Goal: Complete application form

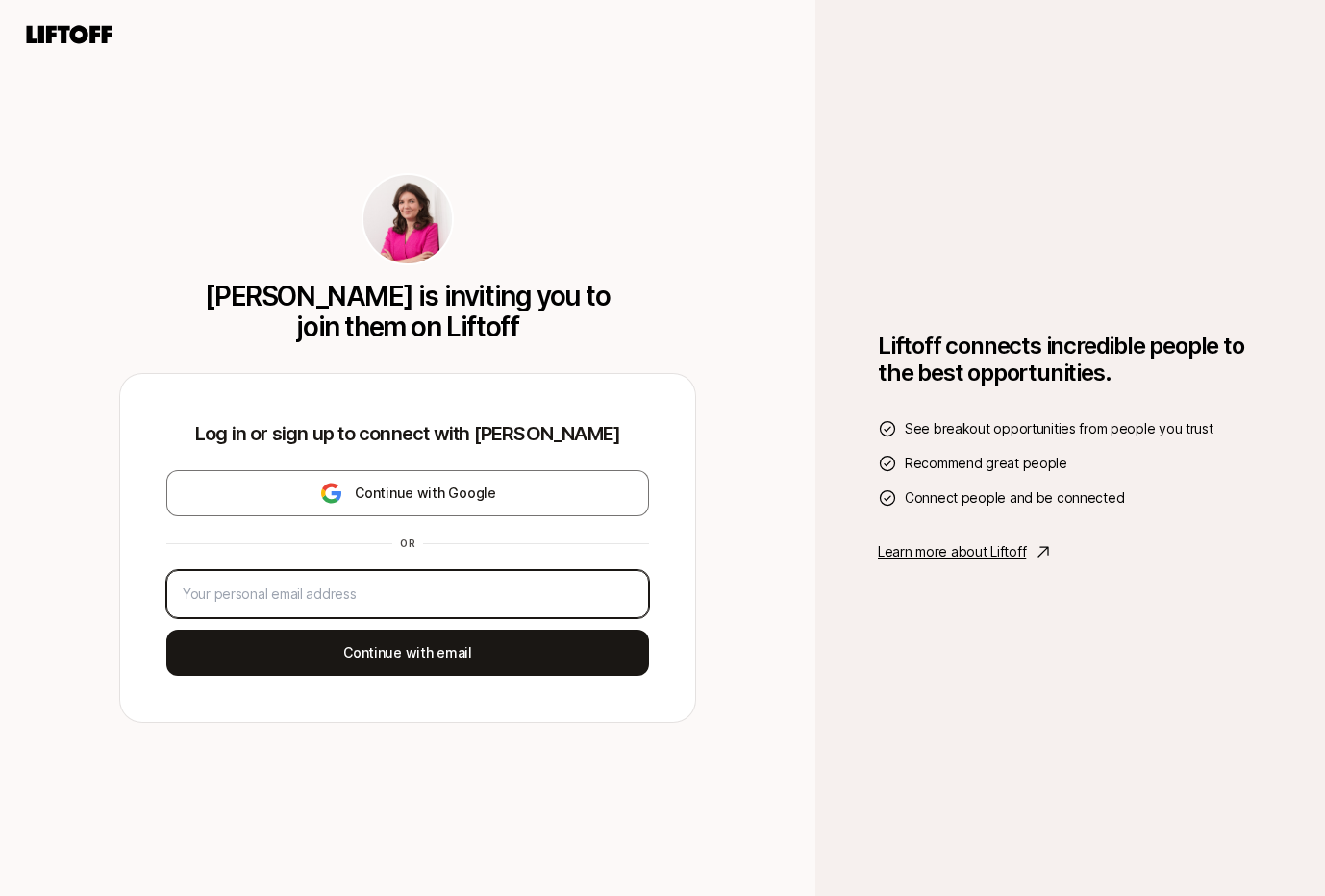
click at [379, 593] on input "email" at bounding box center [408, 593] width 450 height 23
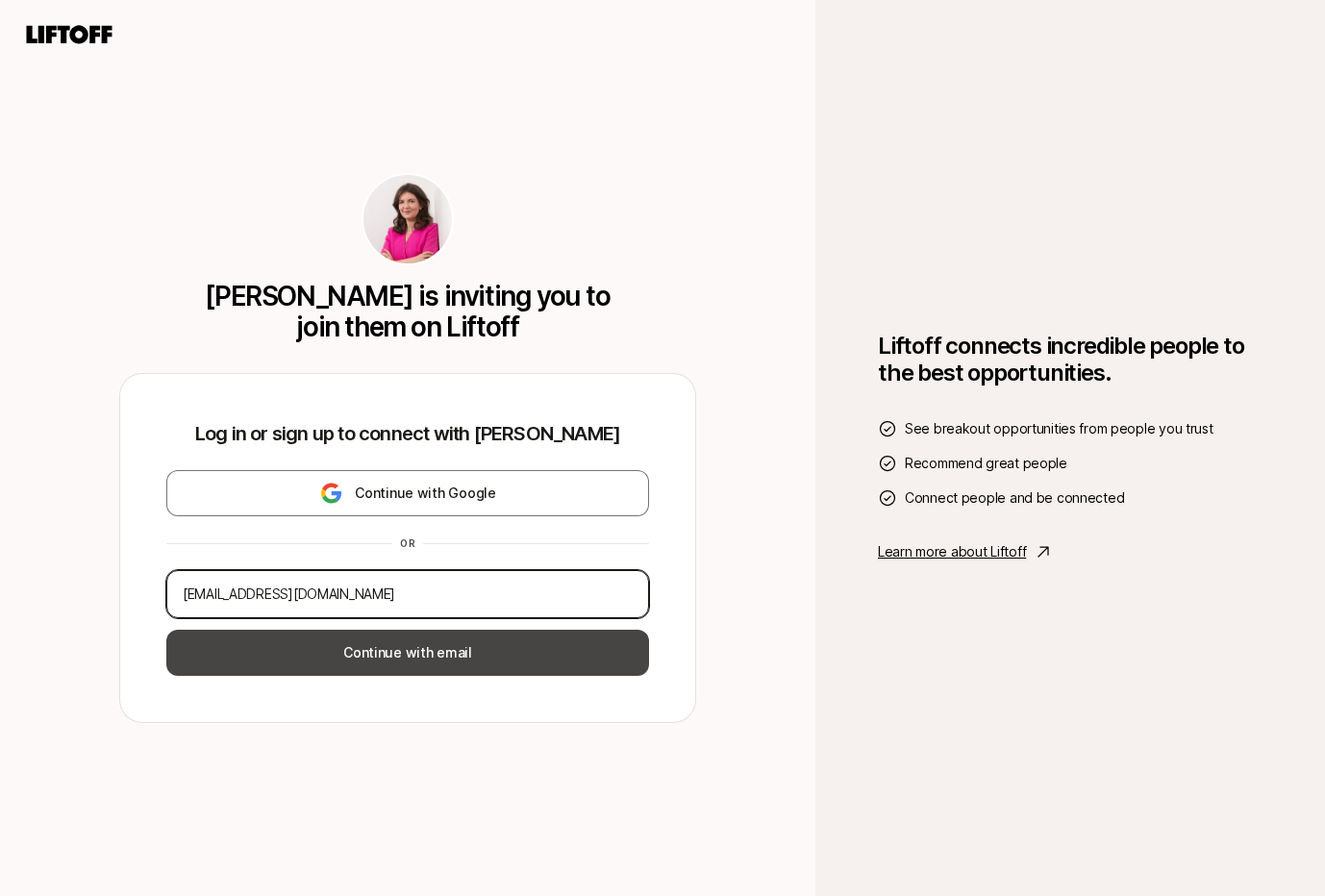
type input "[EMAIL_ADDRESS][DOMAIN_NAME]"
click at [412, 656] on button "Continue with email" at bounding box center [408, 652] width 483 height 46
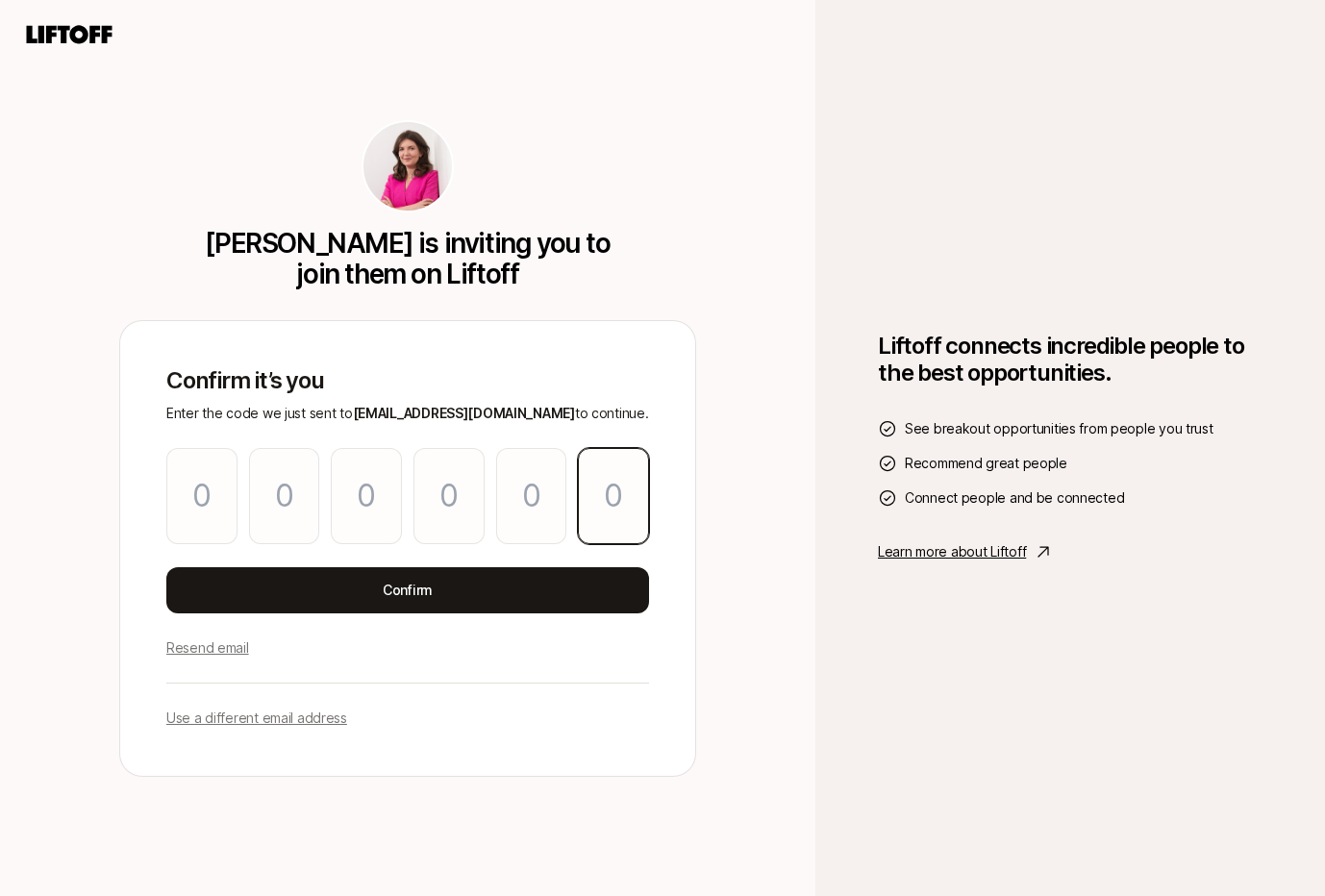
paste input "1"
type input "2"
type input "5"
type input "4"
type input "2"
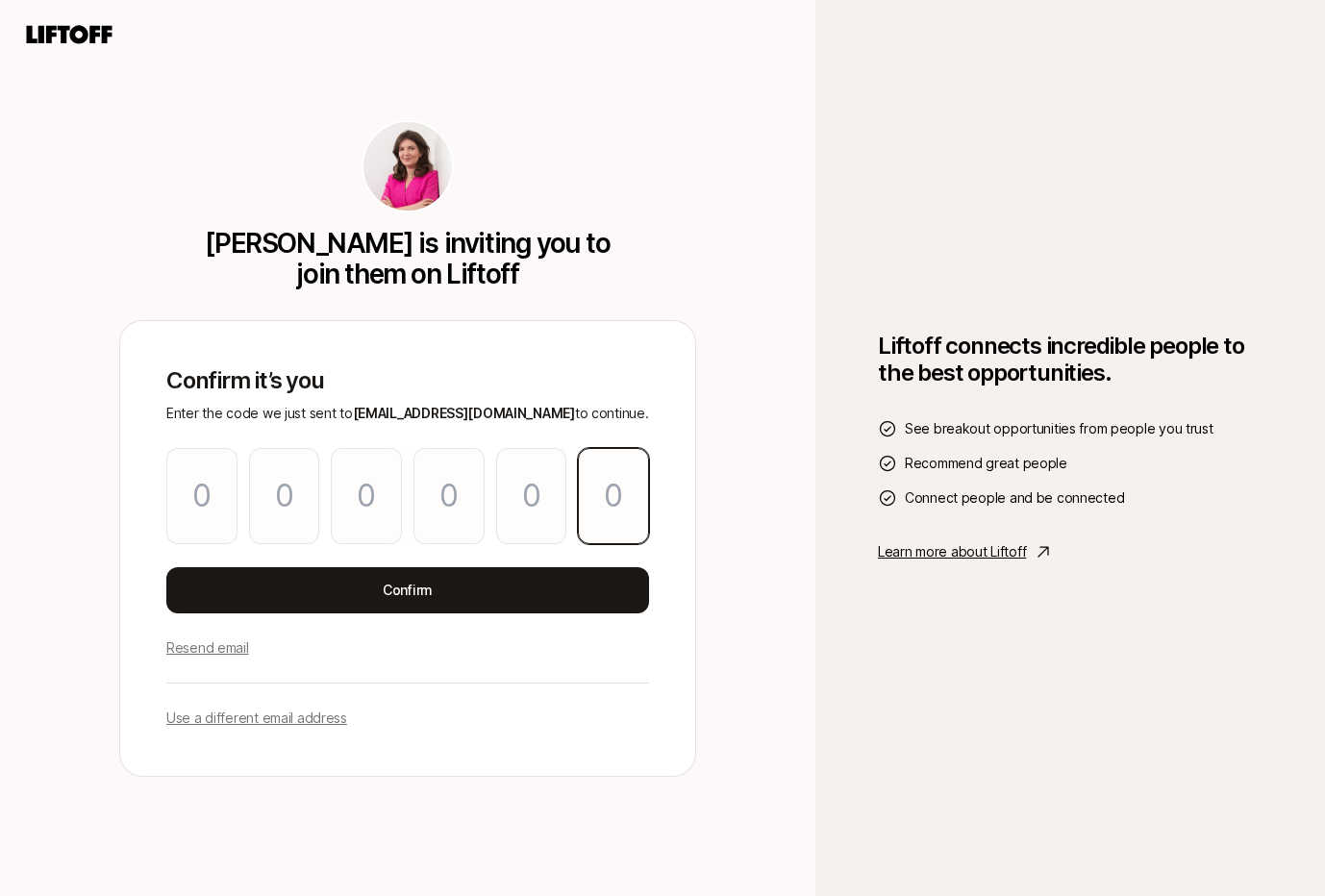
type input "1"
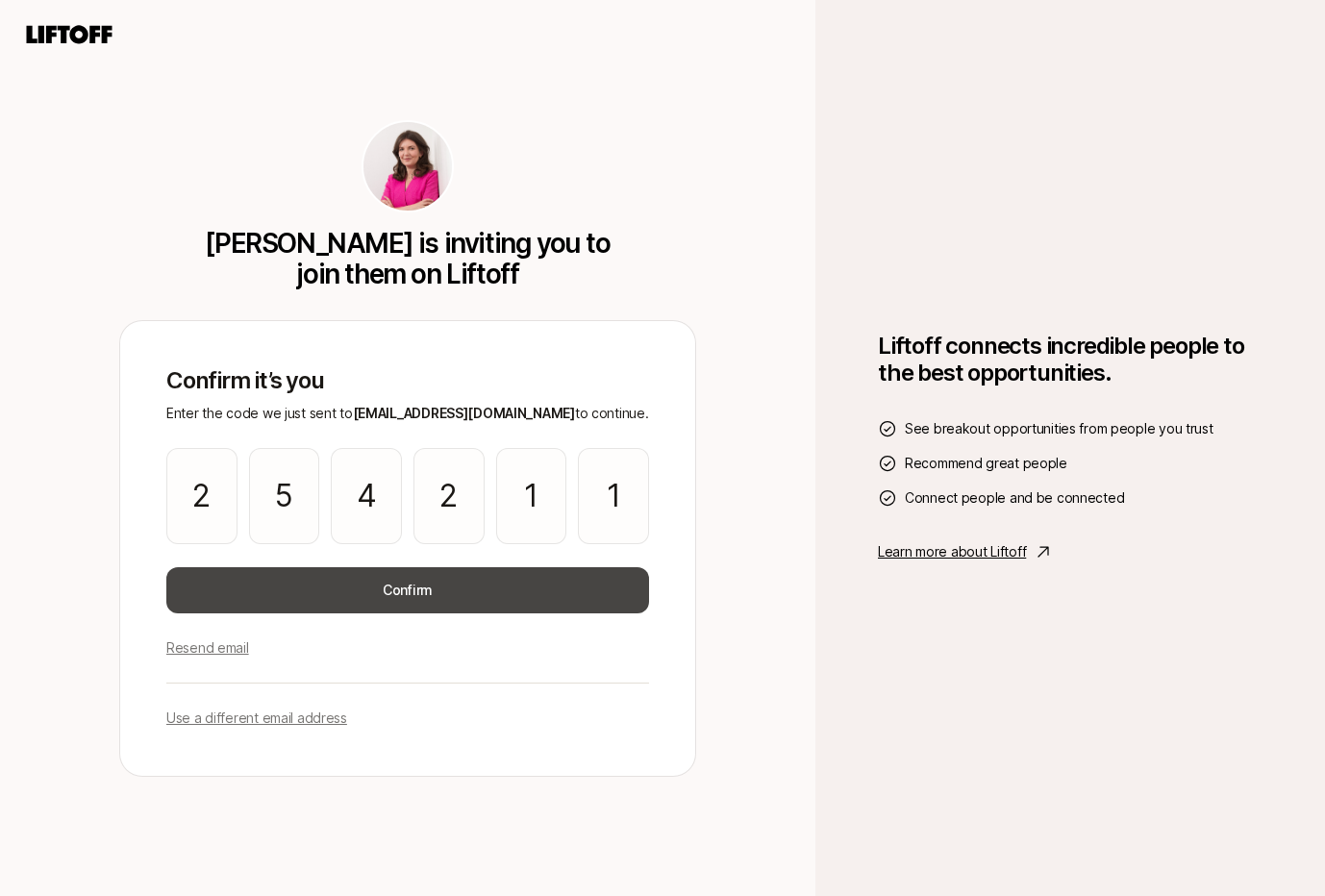
click at [380, 587] on button "Confirm" at bounding box center [408, 590] width 483 height 46
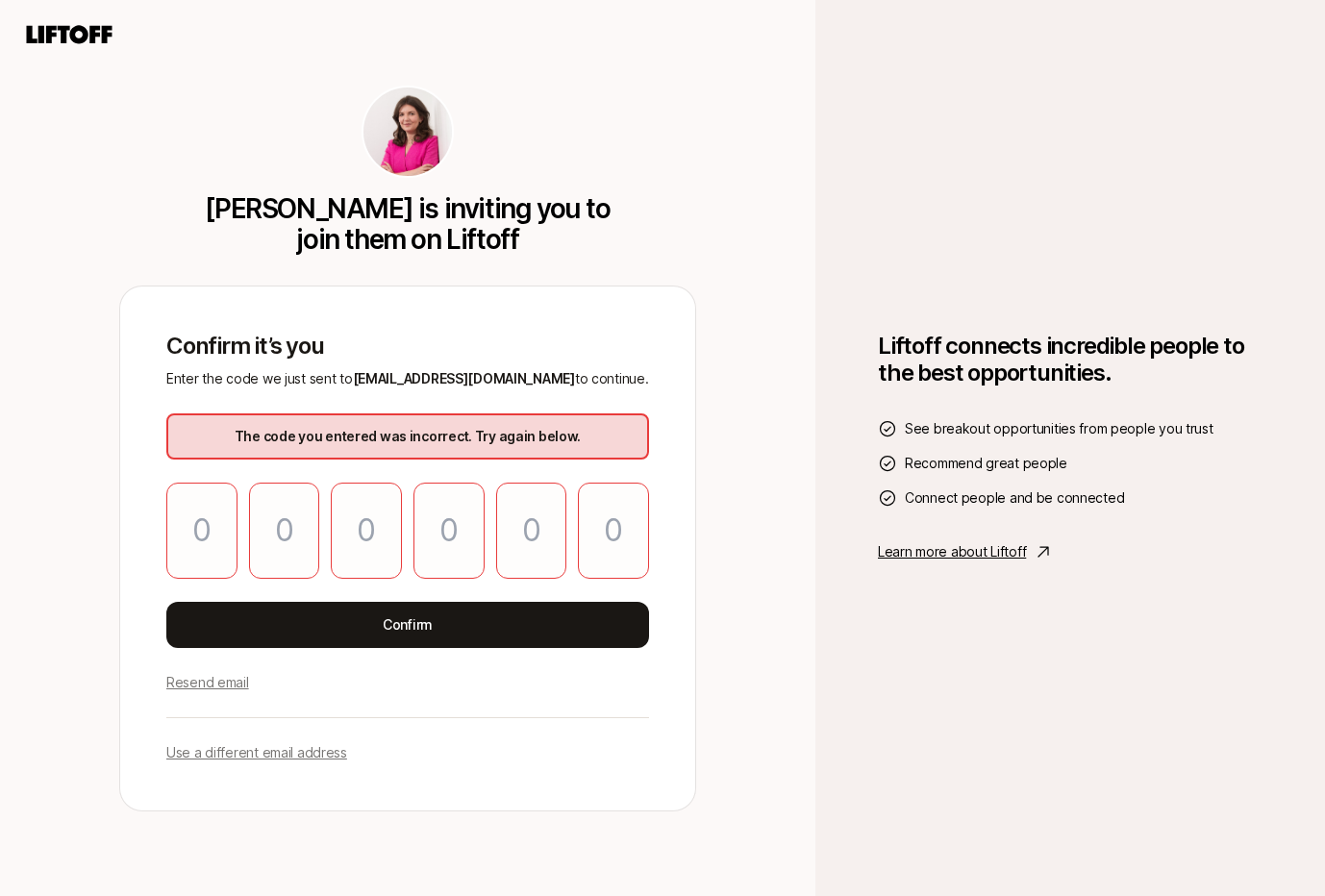
click at [215, 685] on p "Resend email" at bounding box center [208, 682] width 83 height 23
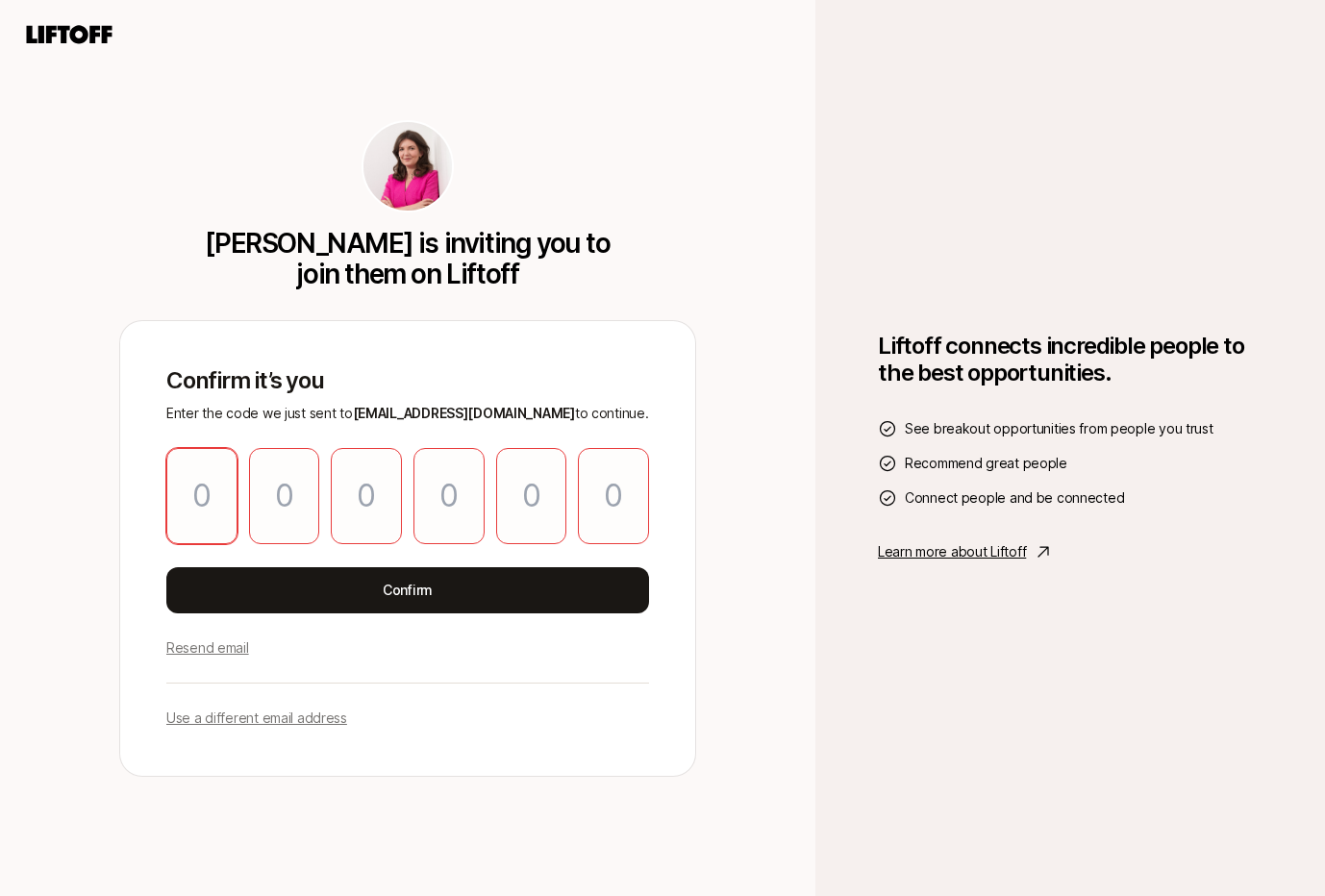
click at [212, 495] on input "Please enter OTP character 1" at bounding box center [202, 495] width 71 height 96
paste input "6"
type input "5"
type input "7"
type input "1"
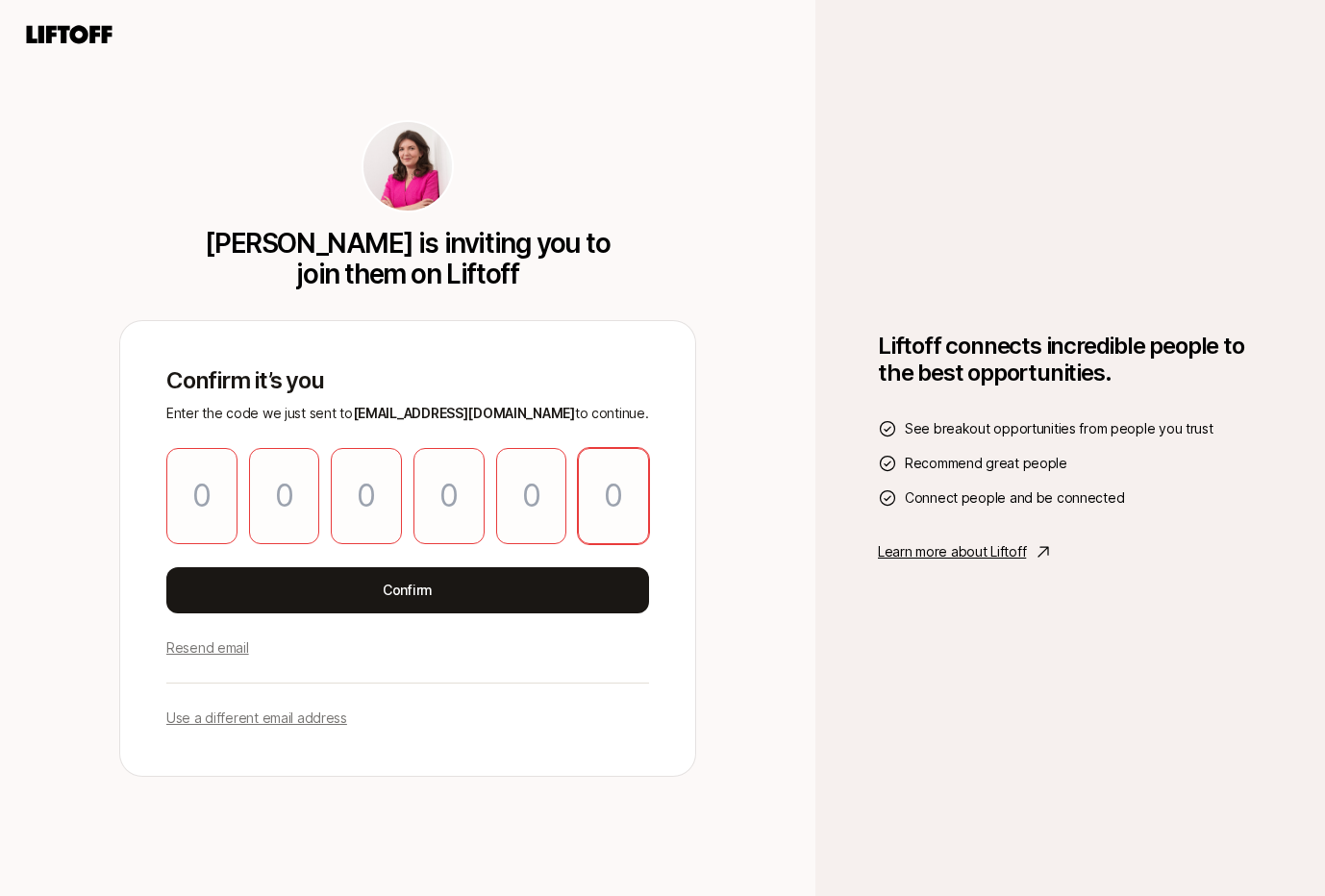
type input "7"
type input "0"
type input "6"
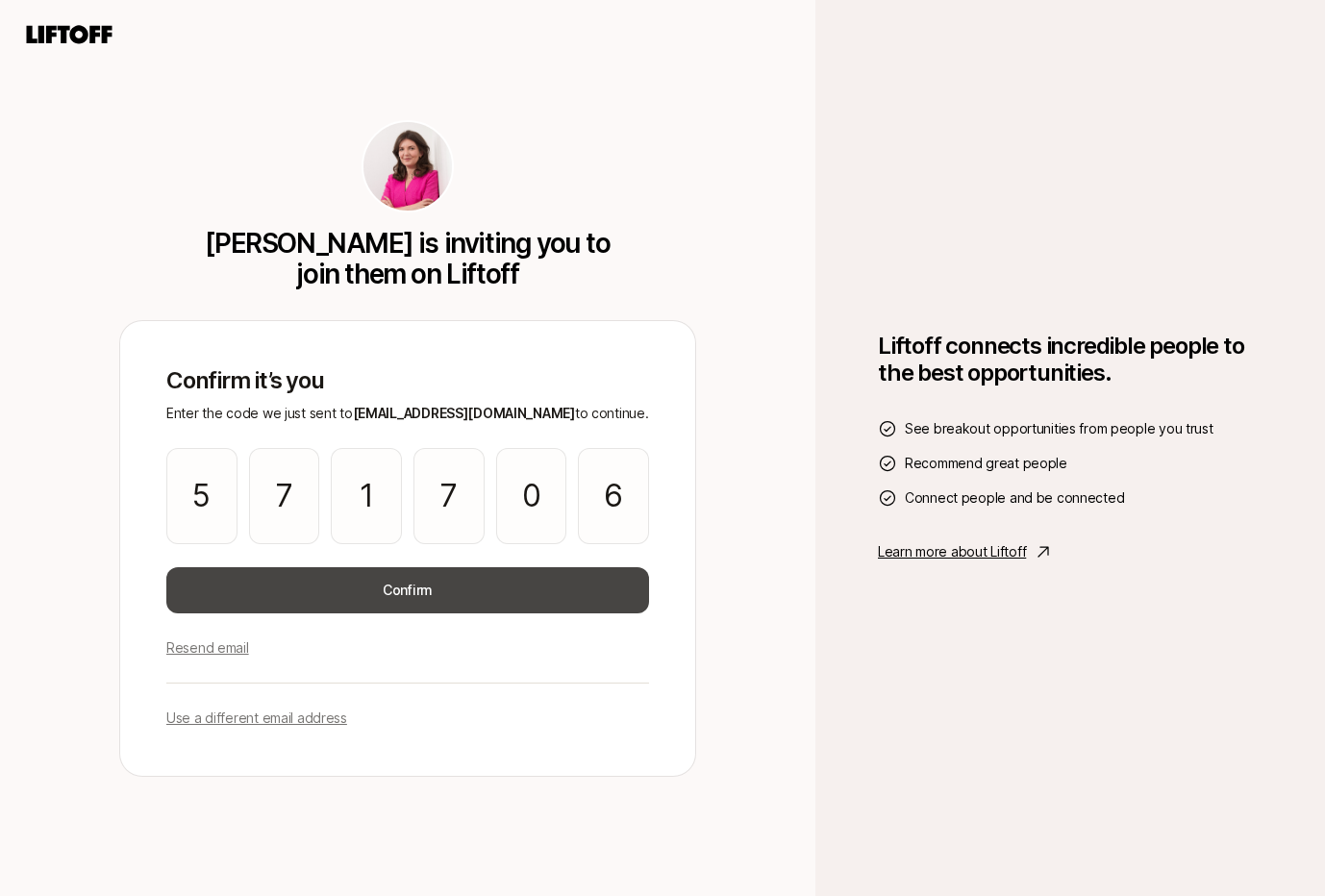
click at [421, 593] on button "Confirm" at bounding box center [408, 590] width 483 height 46
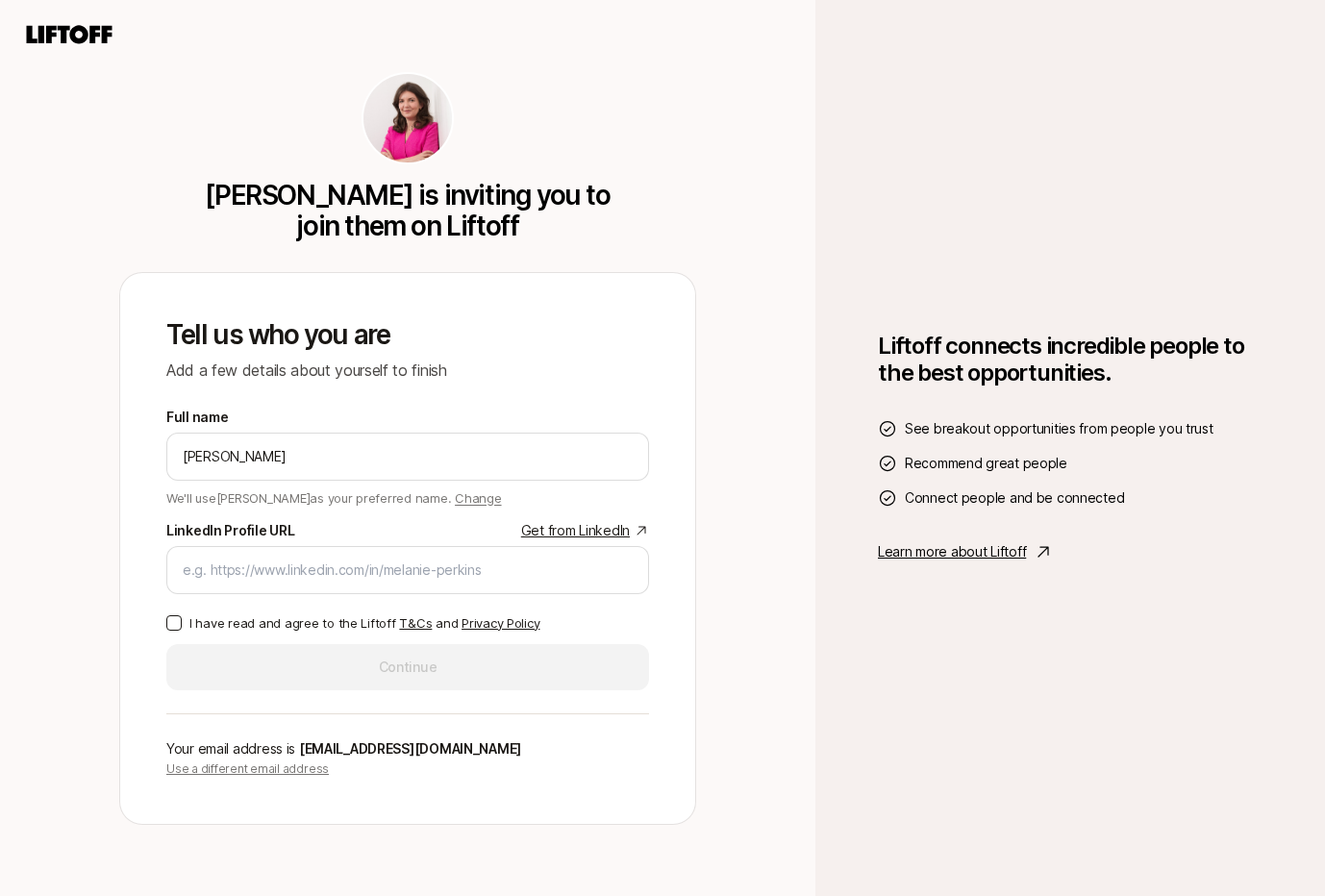
type input "[PERSON_NAME]"
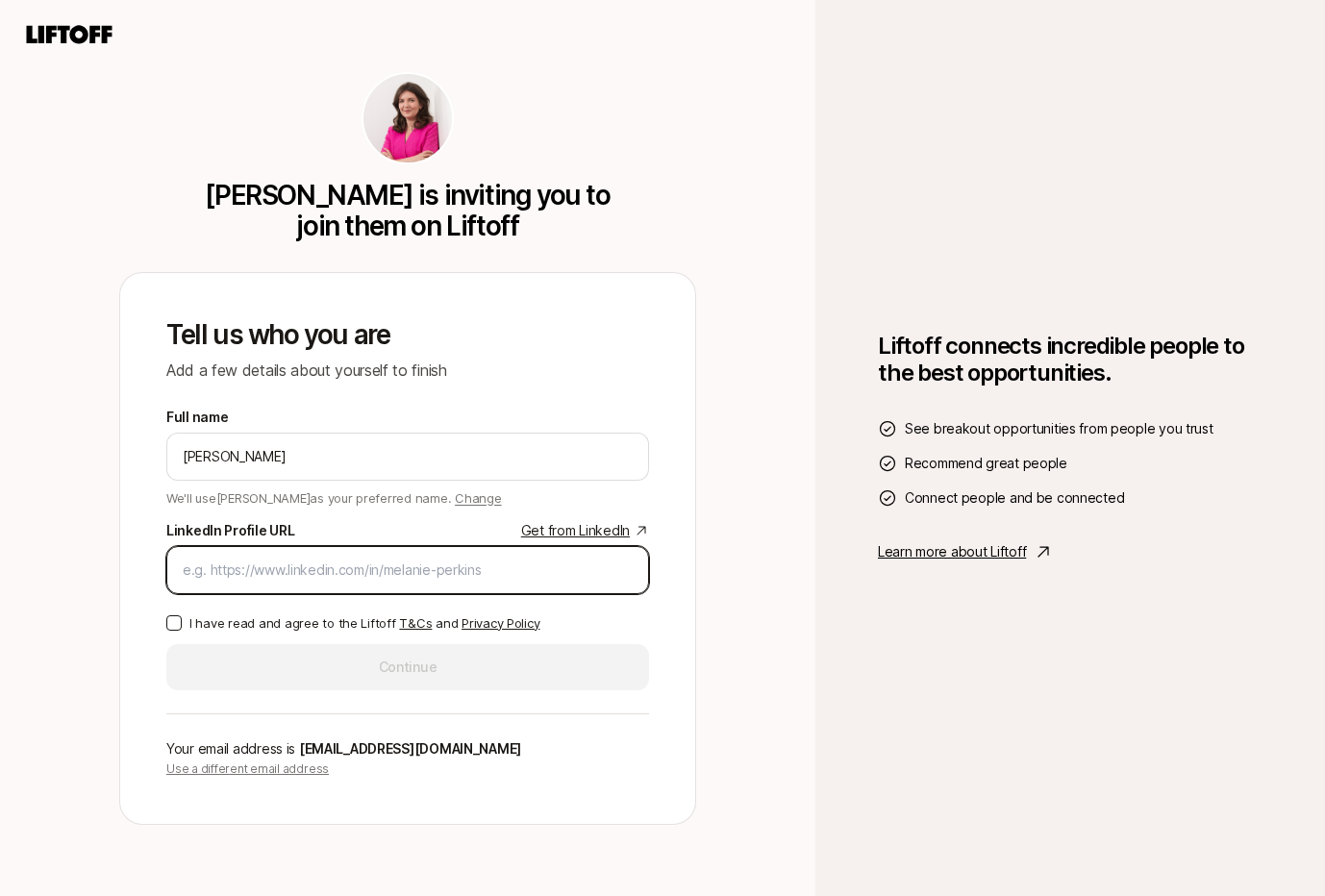
click at [243, 577] on input "LinkedIn Profile URL Get from LinkedIn" at bounding box center [408, 569] width 450 height 23
paste input "[URL][DOMAIN_NAME]"
type input "[URL][DOMAIN_NAME]"
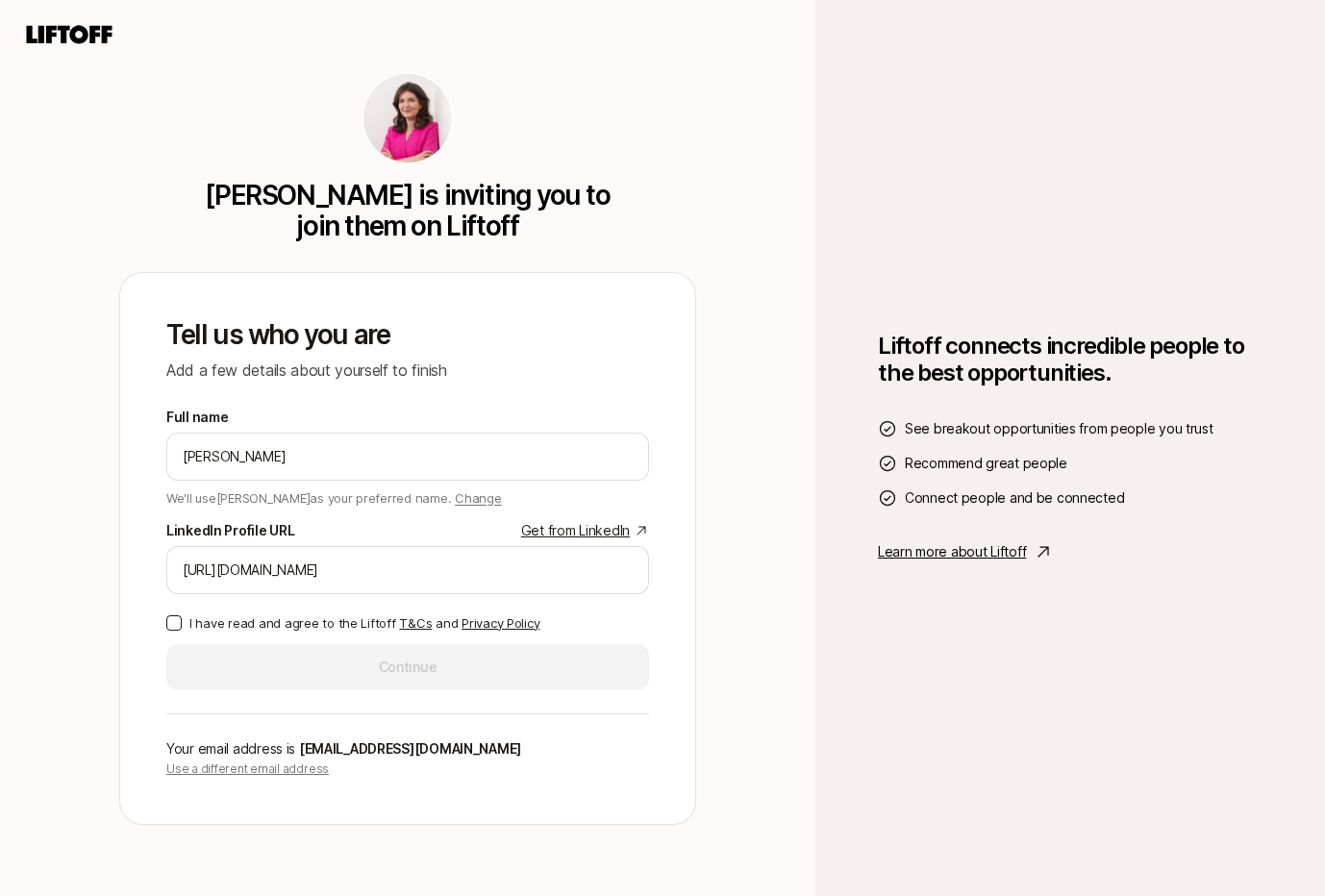
click at [179, 622] on button "I have read and agree to the Liftoff T&Cs and Privacy Policy" at bounding box center [175, 623] width 16 height 16
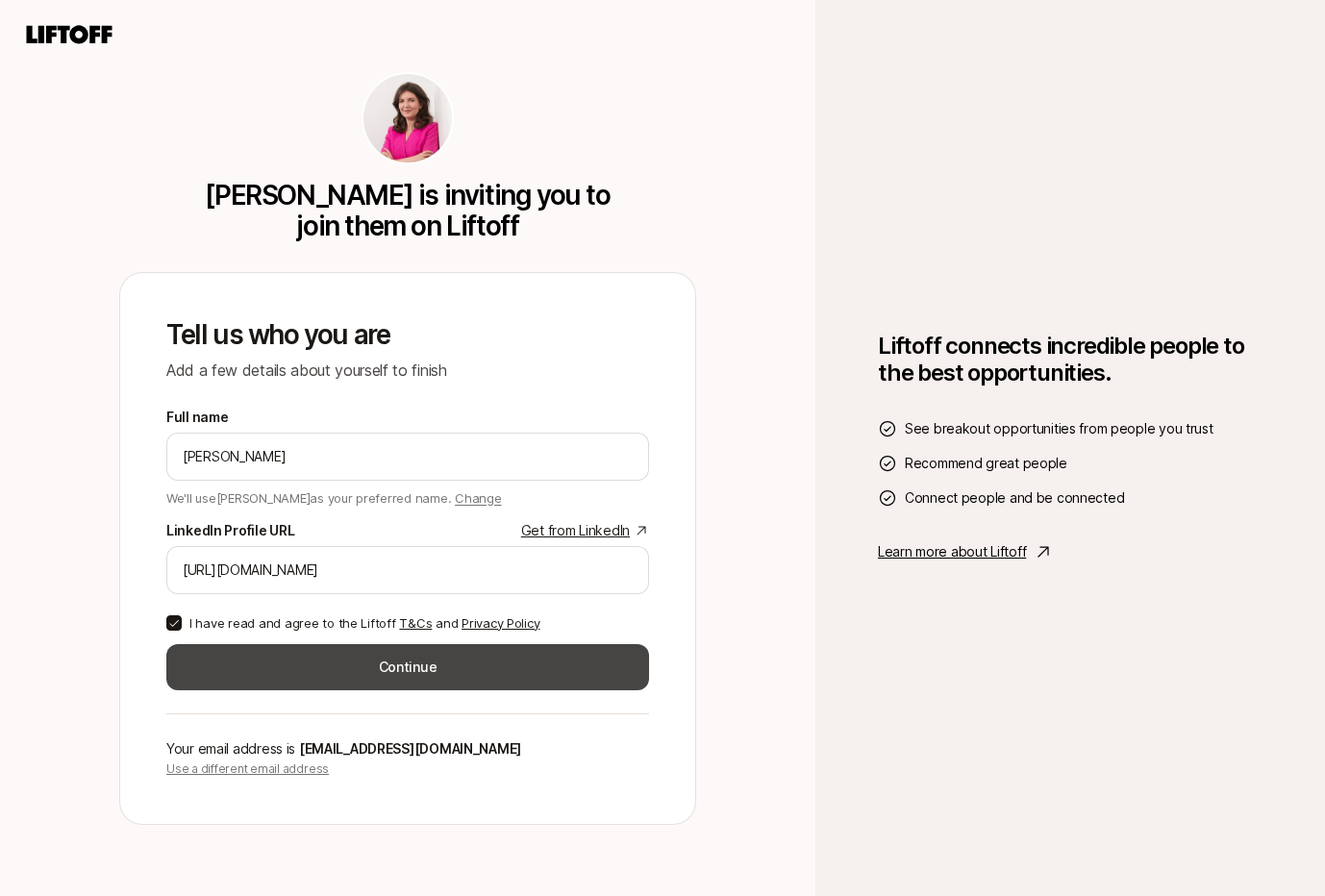
click at [334, 663] on button "Continue" at bounding box center [408, 667] width 483 height 46
